Goal: Task Accomplishment & Management: Manage account settings

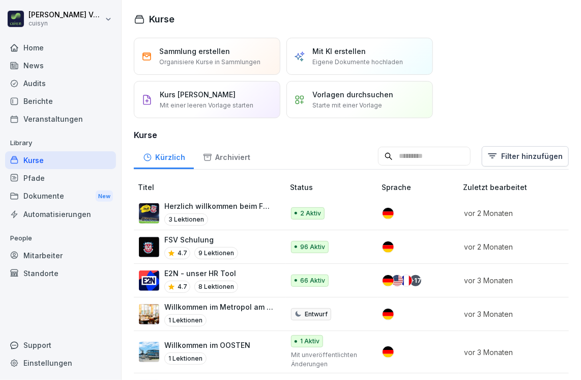
click at [324, 106] on p "Starte mit einer Vorlage" at bounding box center [348, 105] width 70 height 9
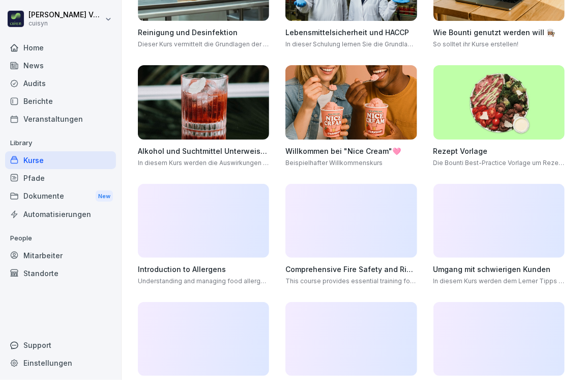
scroll to position [142, 0]
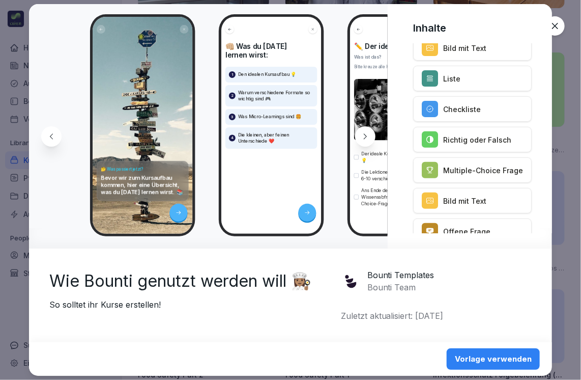
scroll to position [0, 0]
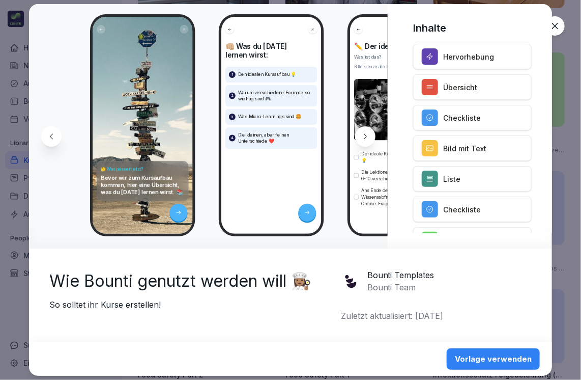
click at [49, 133] on icon at bounding box center [51, 136] width 8 height 8
click at [53, 138] on icon at bounding box center [51, 136] width 8 height 8
click at [560, 27] on icon at bounding box center [555, 26] width 10 height 10
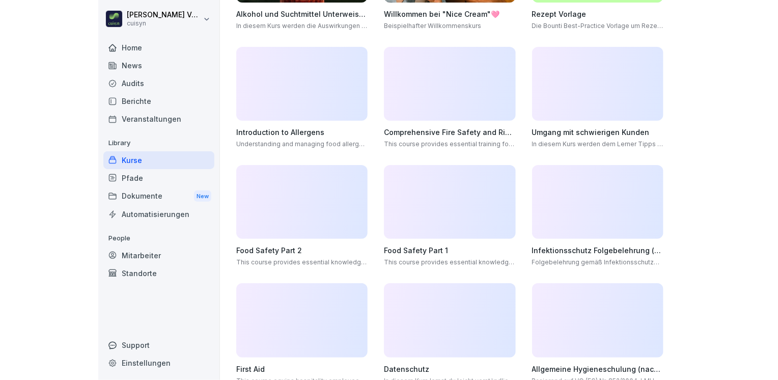
scroll to position [267, 0]
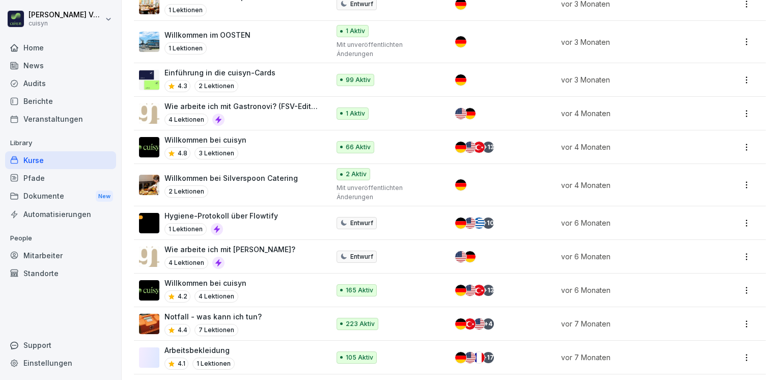
scroll to position [224, 0]
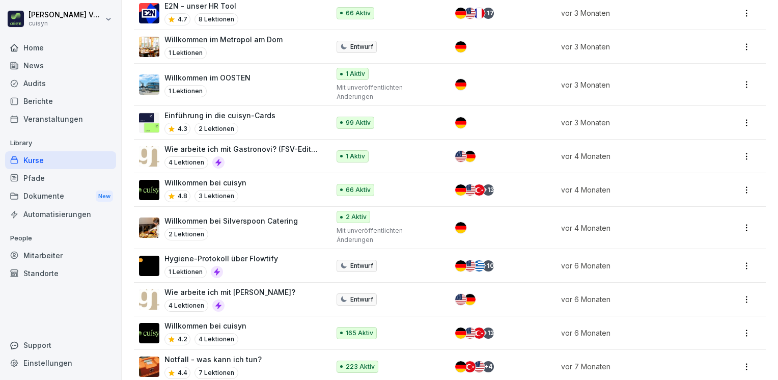
click at [581, 15] on html "Holger Völsch cuisyn Home News Audits Berichte Veranstaltungen Library Kurse Pf…" at bounding box center [389, 190] width 778 height 380
click at [489, 53] on html "Holger Völsch cuisyn Home News Audits Berichte Veranstaltungen Library Kurse Pf…" at bounding box center [389, 190] width 778 height 380
click at [231, 74] on p "Willkommen im OOSTEN" at bounding box center [207, 77] width 86 height 11
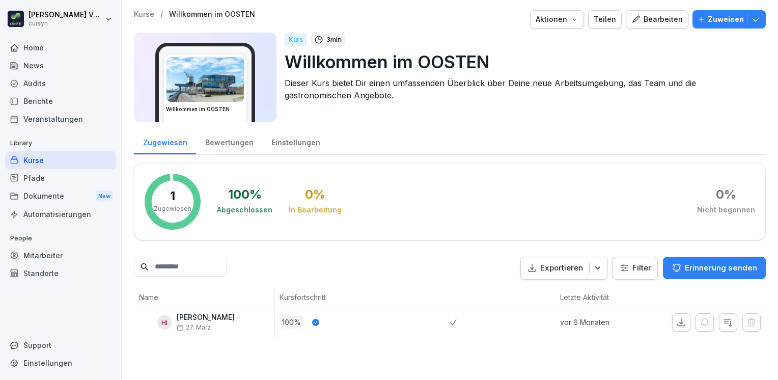
click at [185, 83] on img at bounding box center [204, 79] width 77 height 45
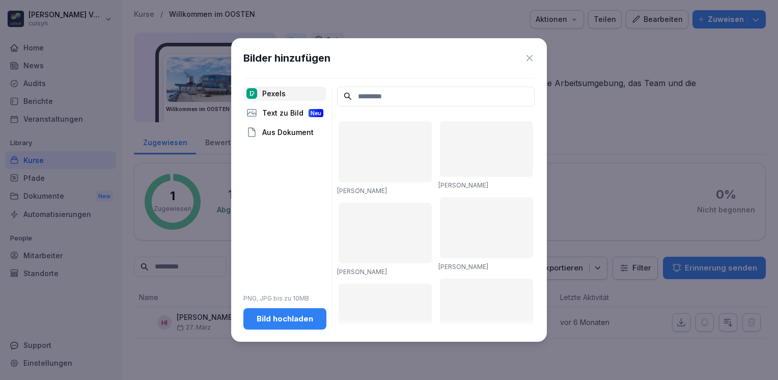
click at [530, 56] on icon at bounding box center [529, 58] width 10 height 10
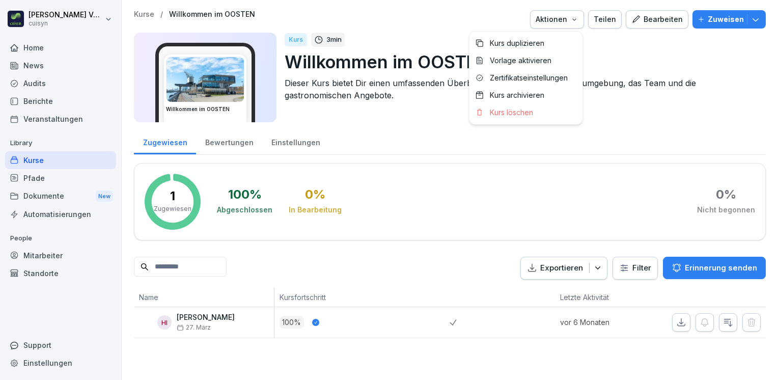
click at [574, 21] on icon "button" at bounding box center [574, 19] width 8 height 8
click at [597, 42] on html "Holger Völsch cuisyn Home News Audits Berichte Veranstaltungen Library Kurse Pf…" at bounding box center [389, 190] width 778 height 380
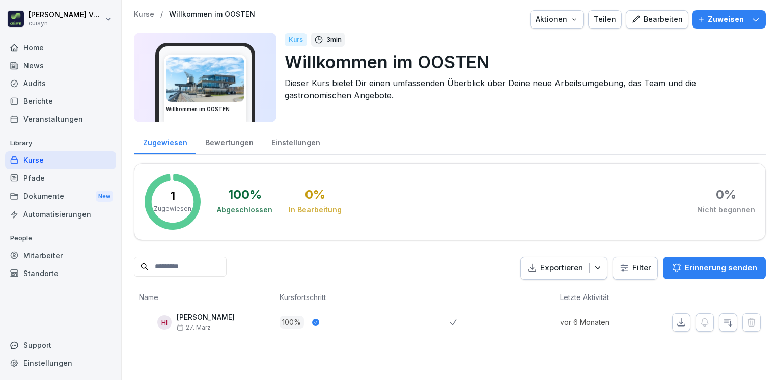
click at [599, 19] on div "Teilen" at bounding box center [605, 19] width 22 height 11
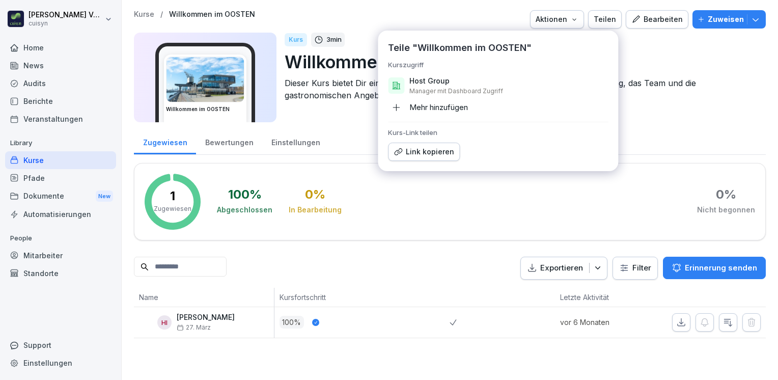
click at [434, 148] on div "Link kopieren" at bounding box center [424, 151] width 61 height 11
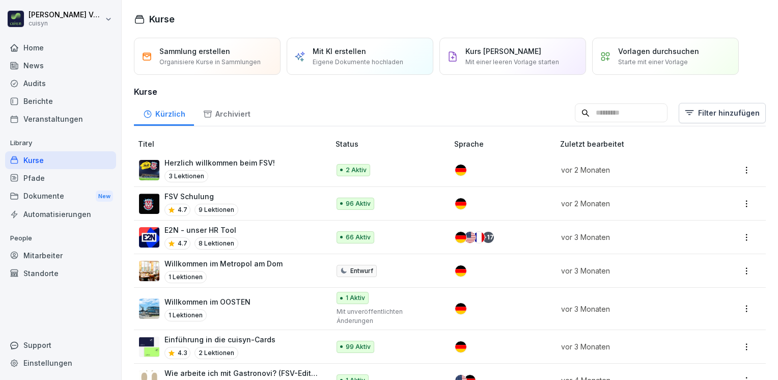
scroll to position [83, 0]
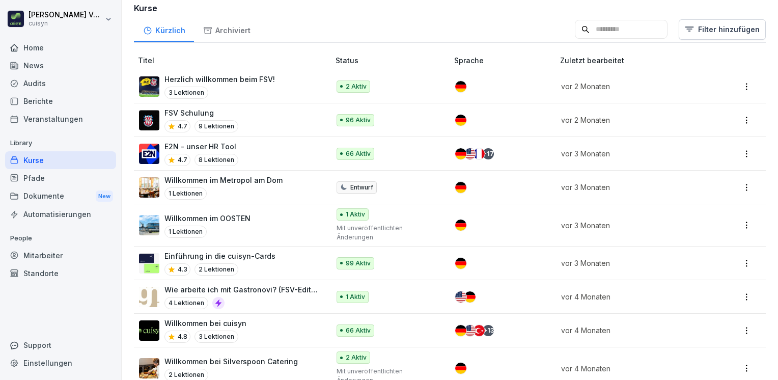
click at [261, 178] on p "Willkommen im Metropol am Dom" at bounding box center [223, 180] width 118 height 11
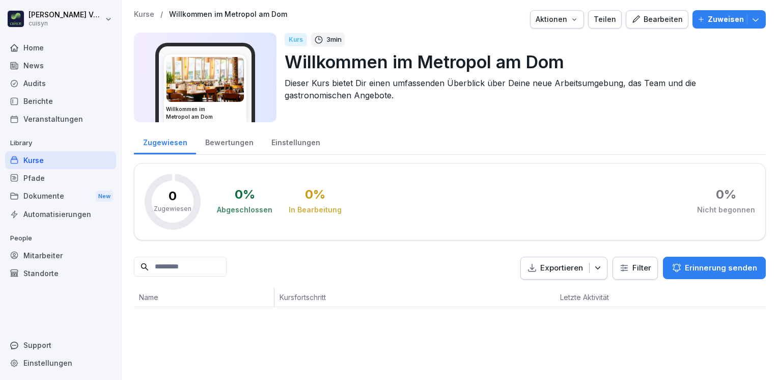
click at [593, 266] on icon "button" at bounding box center [598, 268] width 10 height 10
click at [504, 213] on div "Zugewiesen Bewertungen Einstellungen 0 Zugewiesen 0 % Abgeschlossen 0 % In Bear…" at bounding box center [450, 217] width 632 height 179
click at [576, 18] on icon "button" at bounding box center [574, 19] width 8 height 8
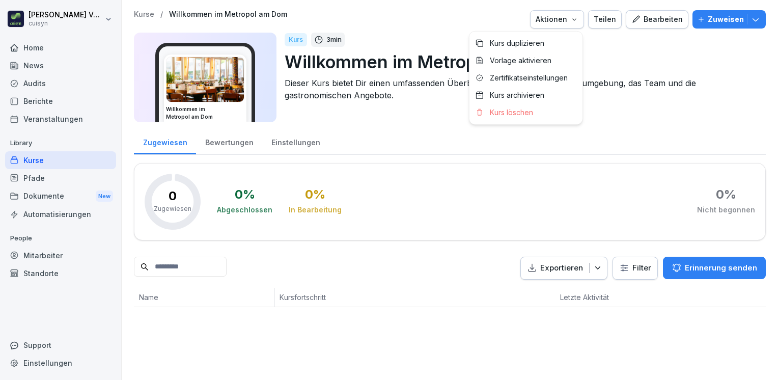
click at [599, 21] on div "Teilen" at bounding box center [605, 19] width 22 height 11
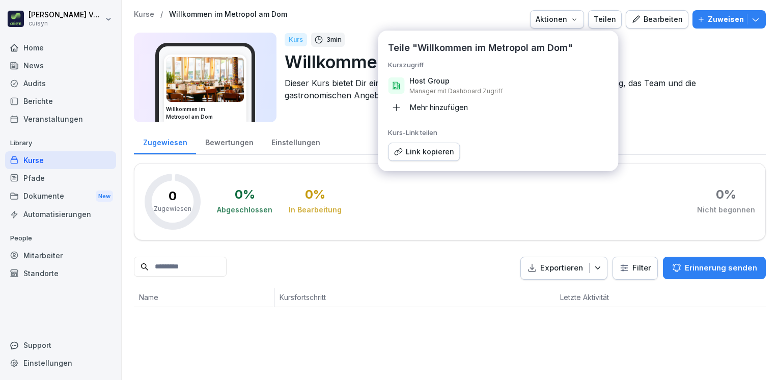
click at [681, 135] on div "Zugewiesen Bewertungen Einstellungen" at bounding box center [450, 141] width 632 height 26
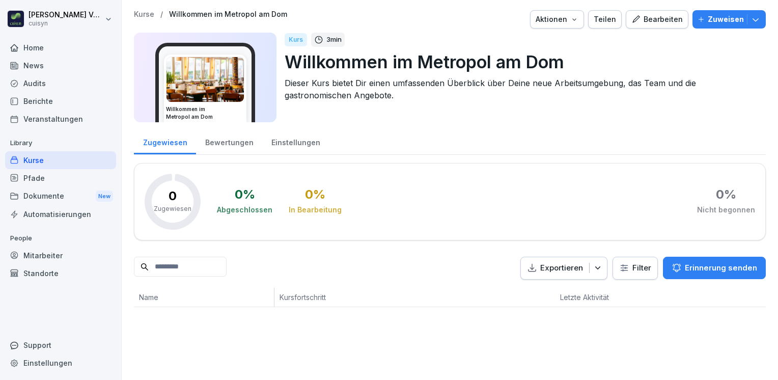
click at [711, 17] on p "Zuweisen" at bounding box center [726, 19] width 36 height 11
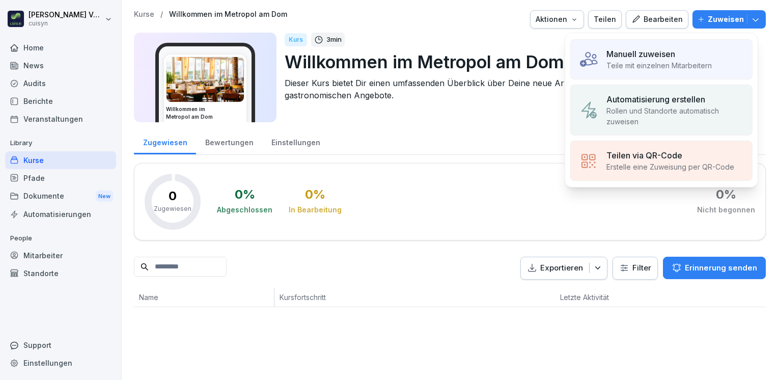
click at [650, 50] on p "Manuell zuweisen" at bounding box center [640, 54] width 69 height 12
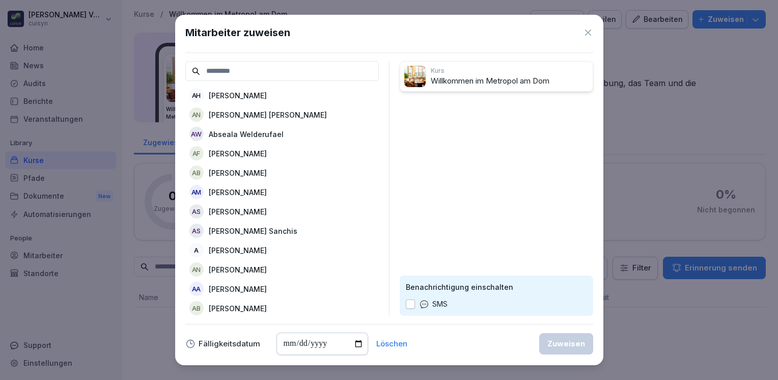
click at [243, 73] on input at bounding box center [281, 71] width 193 height 20
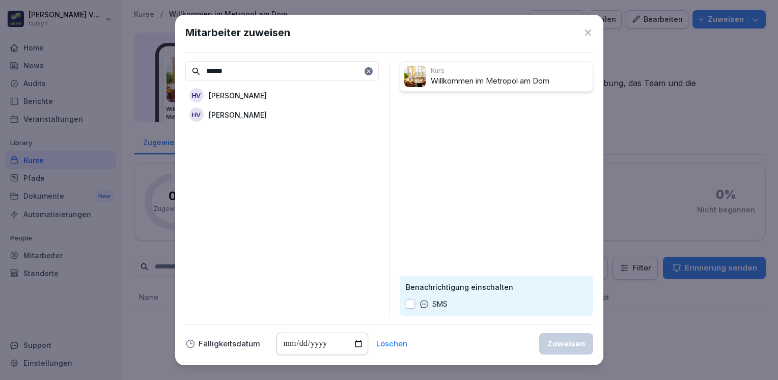
type input "******"
click at [248, 112] on p "Holger Völsch" at bounding box center [238, 114] width 58 height 11
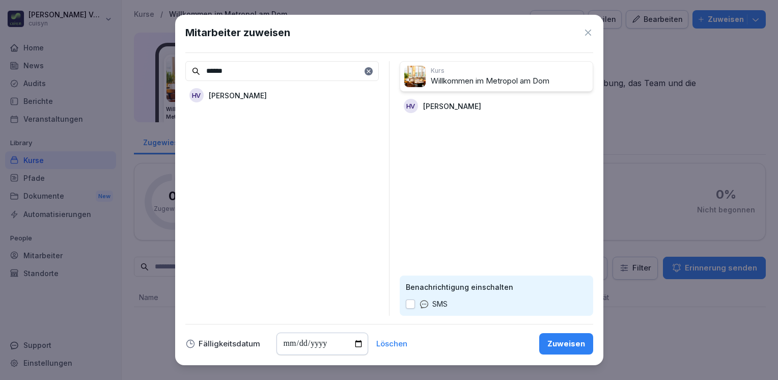
click at [412, 304] on button "button" at bounding box center [410, 303] width 9 height 9
click at [553, 339] on div "Zuweisen" at bounding box center [566, 343] width 38 height 11
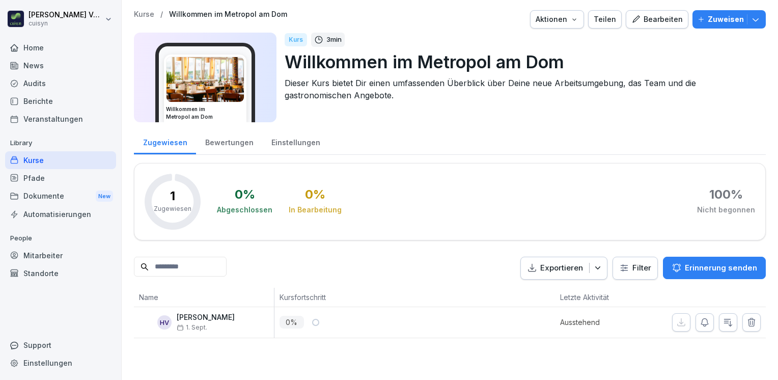
click at [602, 21] on div "Teilen" at bounding box center [605, 19] width 22 height 11
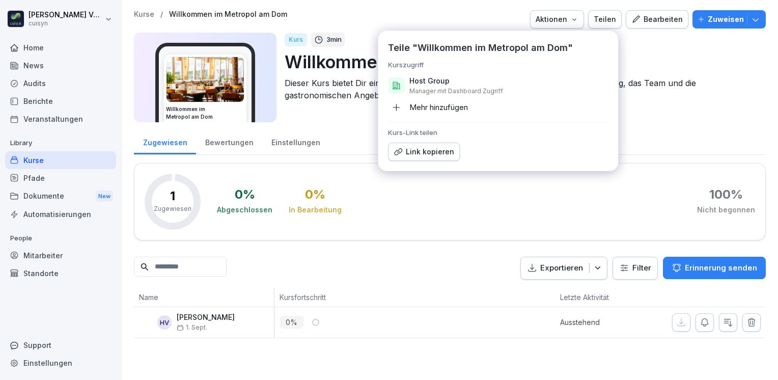
click at [419, 153] on div "Link kopieren" at bounding box center [424, 151] width 61 height 11
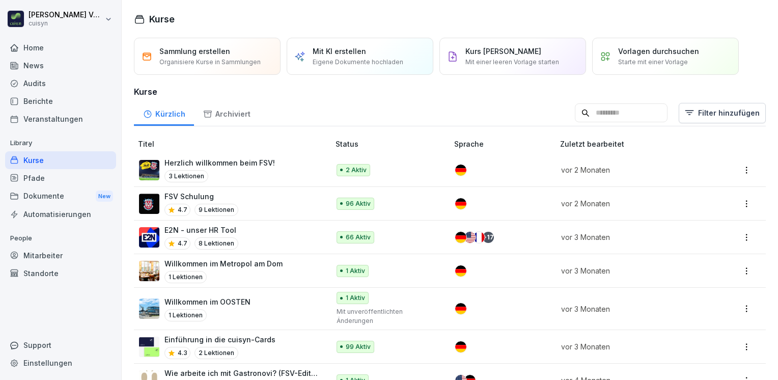
click at [196, 227] on p "E2N - unser HR Tool" at bounding box center [201, 230] width 74 height 11
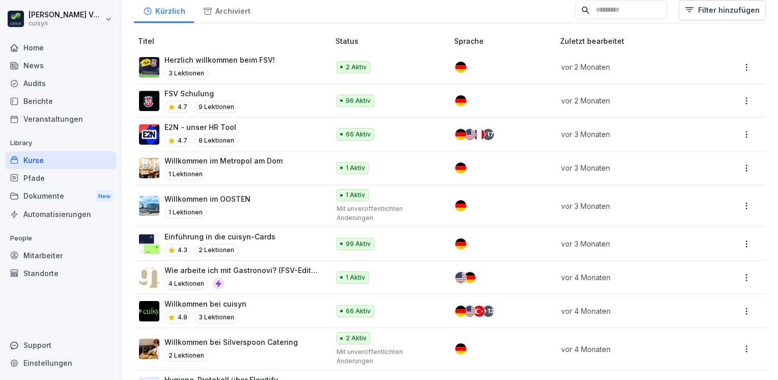
scroll to position [108, 0]
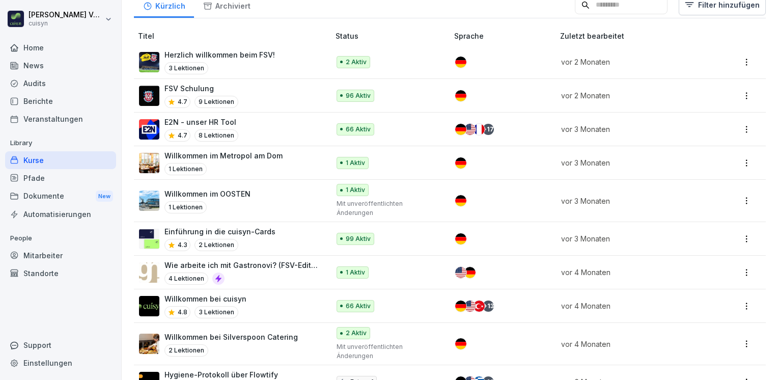
click at [235, 230] on p "Einführung in die cuisyn-Cards" at bounding box center [219, 231] width 111 height 11
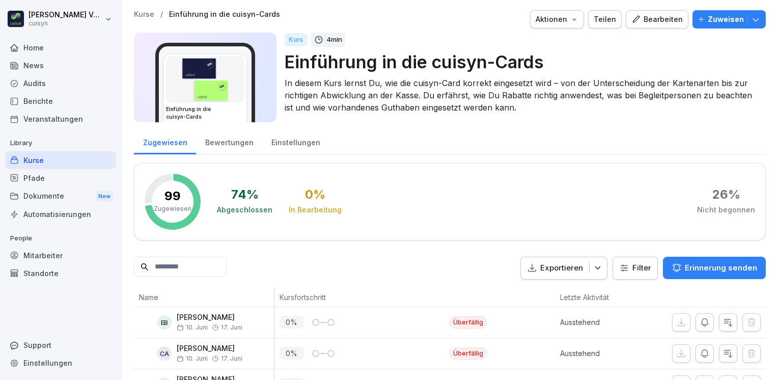
click at [609, 17] on div "Teilen" at bounding box center [605, 19] width 22 height 11
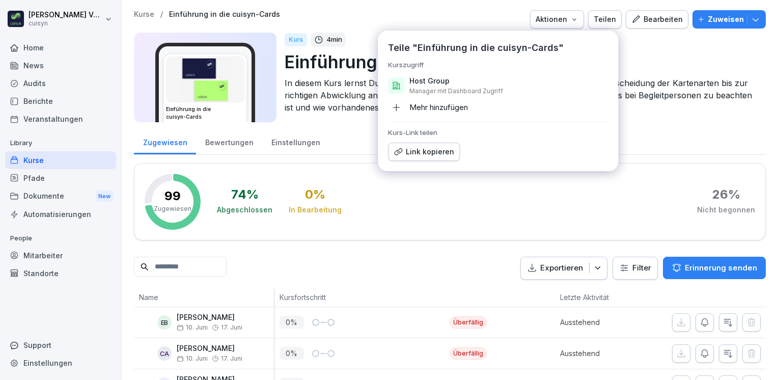
click at [438, 152] on div "Link kopieren" at bounding box center [424, 151] width 61 height 11
click at [469, 22] on div at bounding box center [405, 19] width 242 height 18
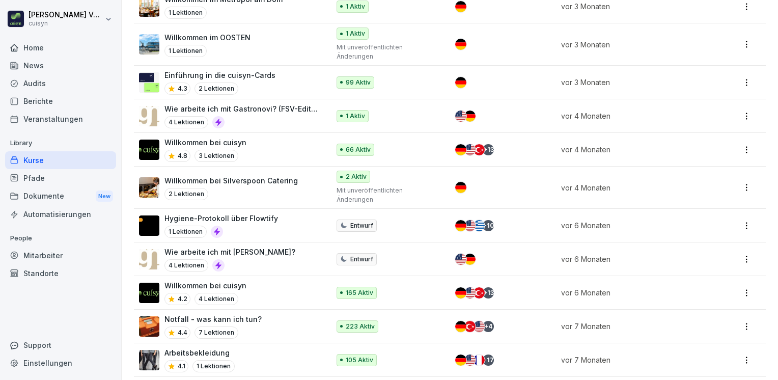
scroll to position [265, 0]
click at [230, 284] on p "Willkommen bei cuisyn" at bounding box center [205, 285] width 82 height 11
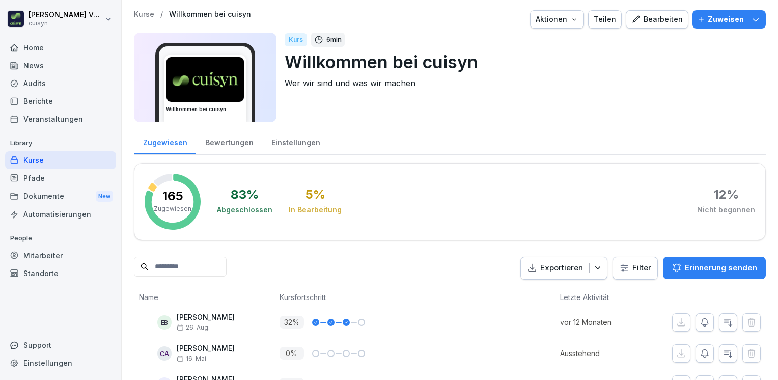
click at [608, 18] on div "Teilen" at bounding box center [605, 19] width 22 height 11
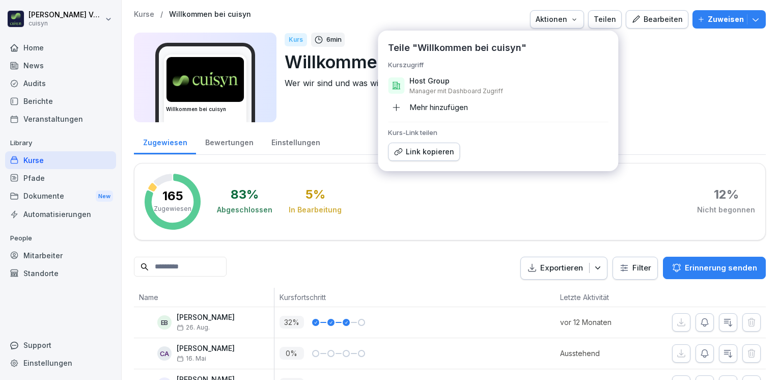
click at [428, 148] on div "Link kopieren" at bounding box center [424, 151] width 61 height 11
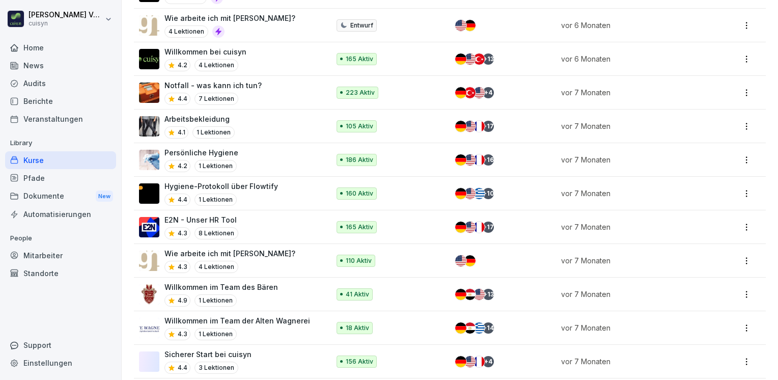
scroll to position [498, 0]
click at [240, 247] on p "Wie arbeite ich mit [PERSON_NAME]?" at bounding box center [229, 252] width 131 height 11
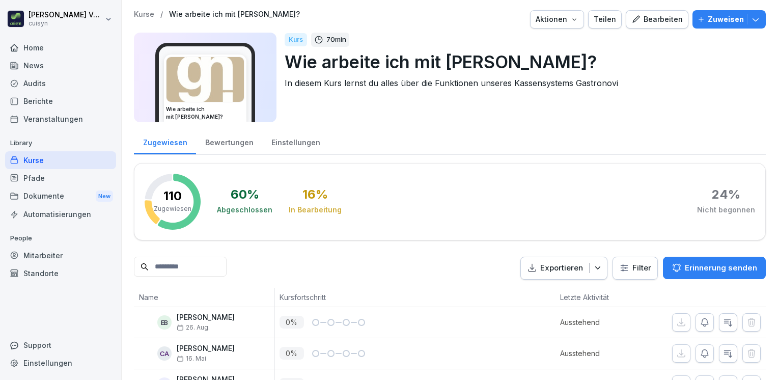
click at [607, 15] on div "Teilen" at bounding box center [605, 19] width 22 height 11
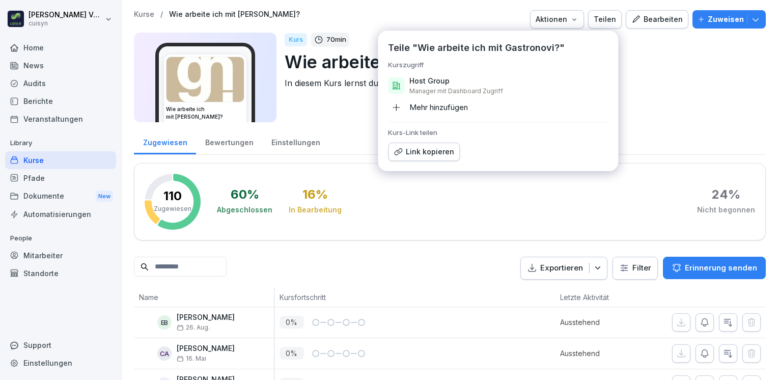
click at [427, 155] on div "Link kopieren" at bounding box center [424, 151] width 61 height 11
